Goal: Information Seeking & Learning: Learn about a topic

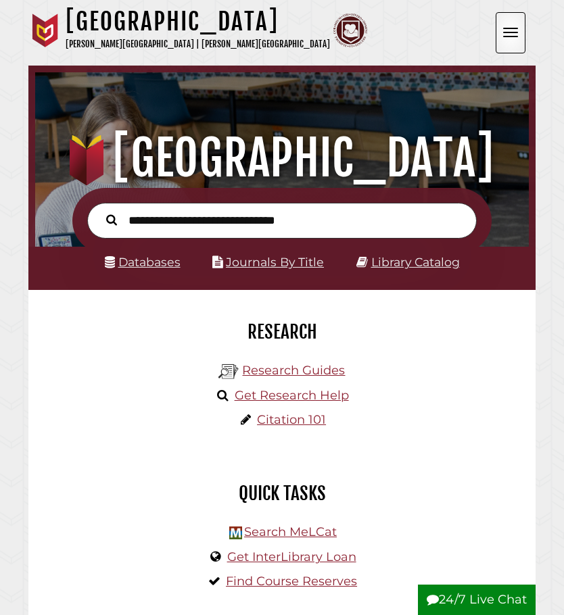
click at [237, 229] on input "text" at bounding box center [282, 221] width 390 height 36
type input "*"
type input "**********"
click at [99, 211] on button "Search" at bounding box center [111, 219] width 24 height 17
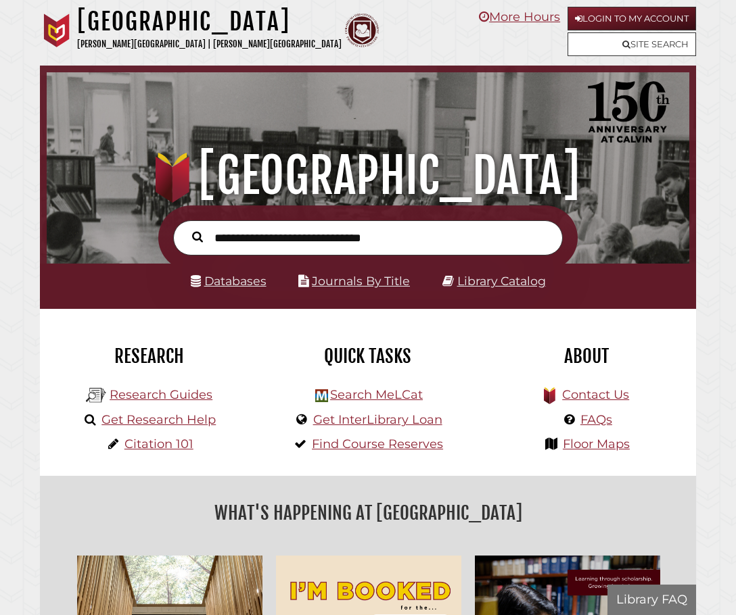
scroll to position [212, 636]
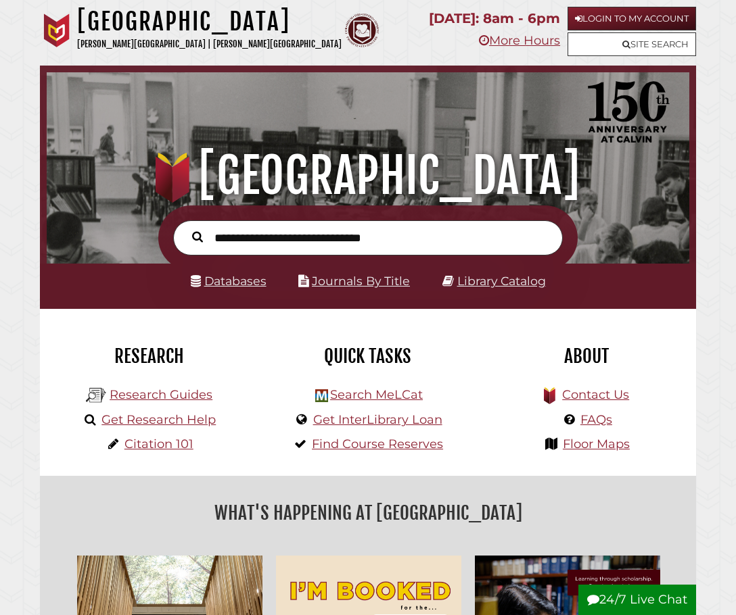
click at [388, 234] on input "text" at bounding box center [368, 238] width 390 height 36
click at [243, 468] on div "Research Research Guides Get Research Help Citation 101" at bounding box center [149, 403] width 198 height 145
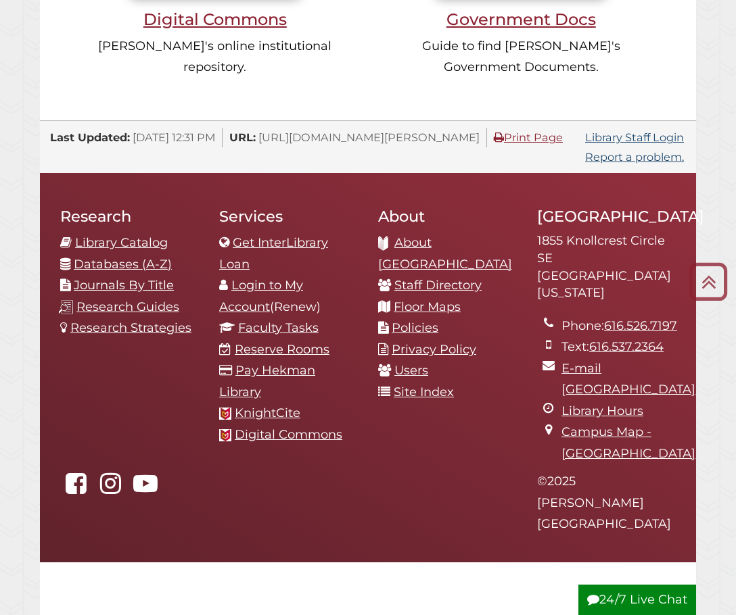
scroll to position [1285, 0]
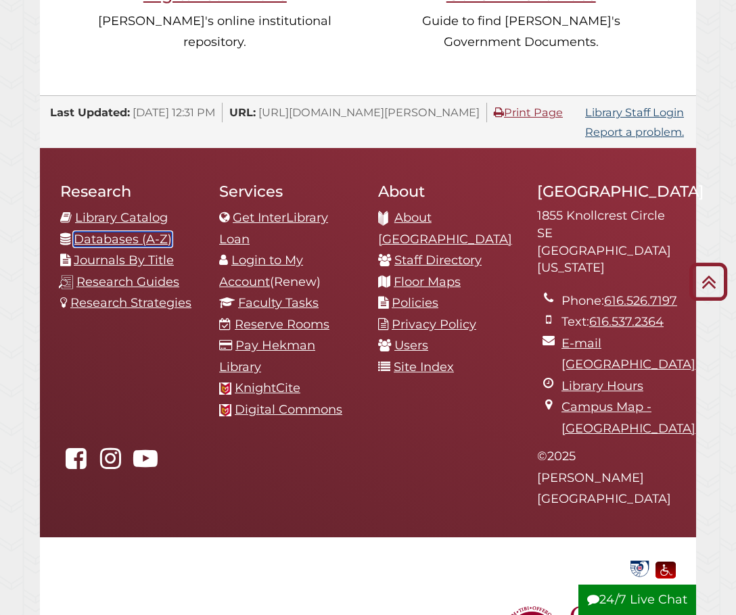
click at [122, 232] on link "Databases (A-Z)" at bounding box center [123, 239] width 98 height 15
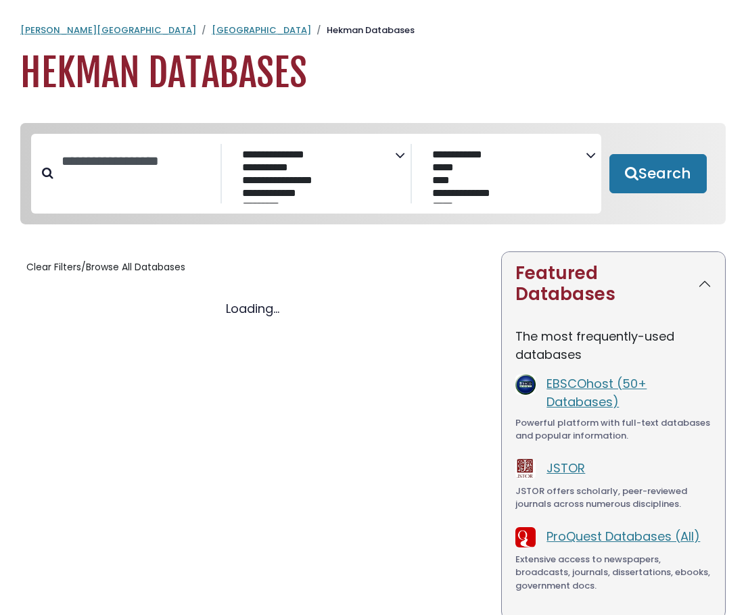
select select "Database Subject Filter"
select select "Database Vendors Filter"
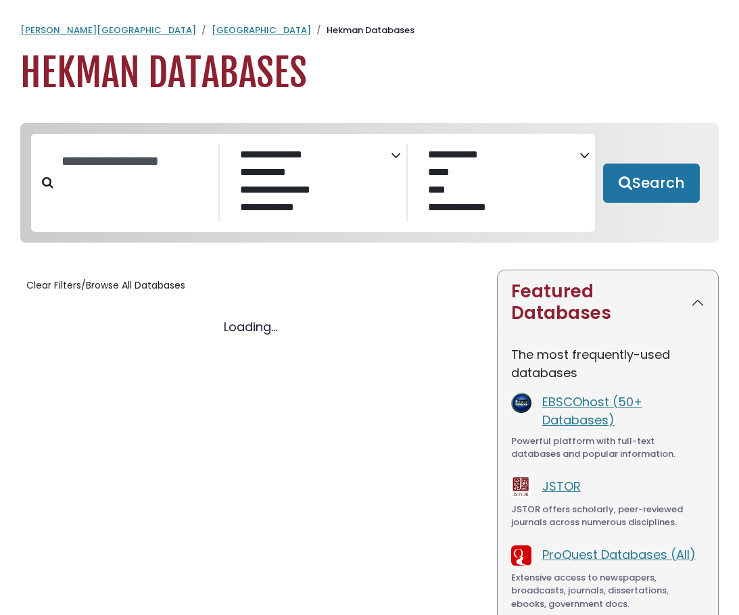
select select "Database Subject Filter"
select select "Database Vendors Filter"
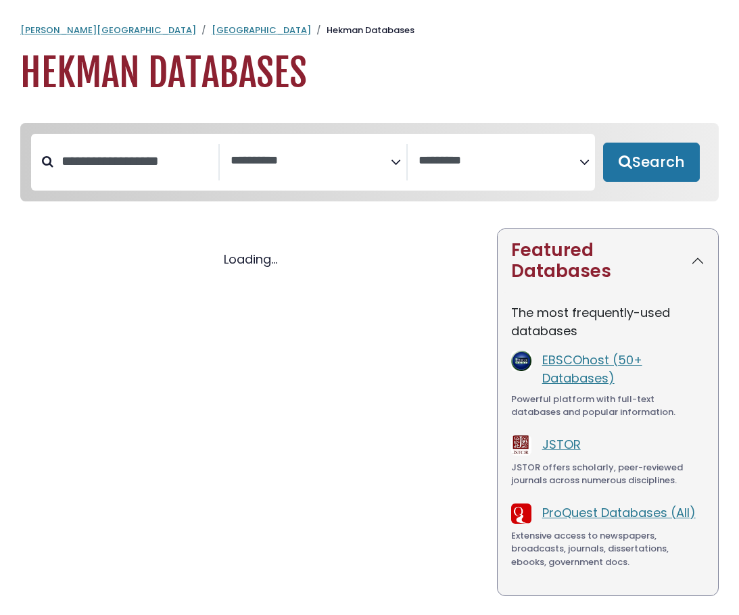
select select "Database Subject Filter"
select select "Database Vendors Filter"
